Goal: Information Seeking & Learning: Learn about a topic

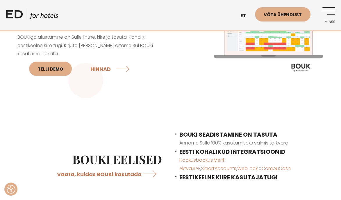
scroll to position [87, 0]
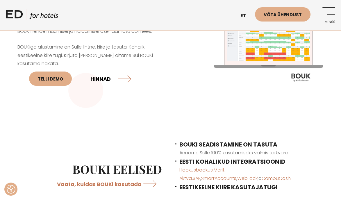
click at [106, 79] on link "HINNAD" at bounding box center [110, 78] width 41 height 15
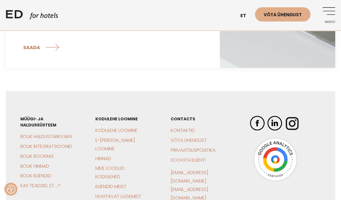
scroll to position [1162, 0]
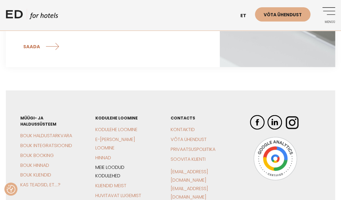
click at [113, 164] on link "Meie loodud kodulehed" at bounding box center [109, 171] width 29 height 15
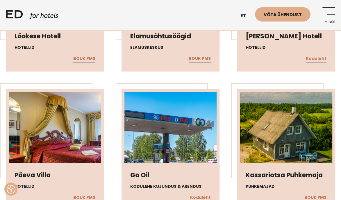
scroll to position [3457, 0]
